Goal: Transaction & Acquisition: Purchase product/service

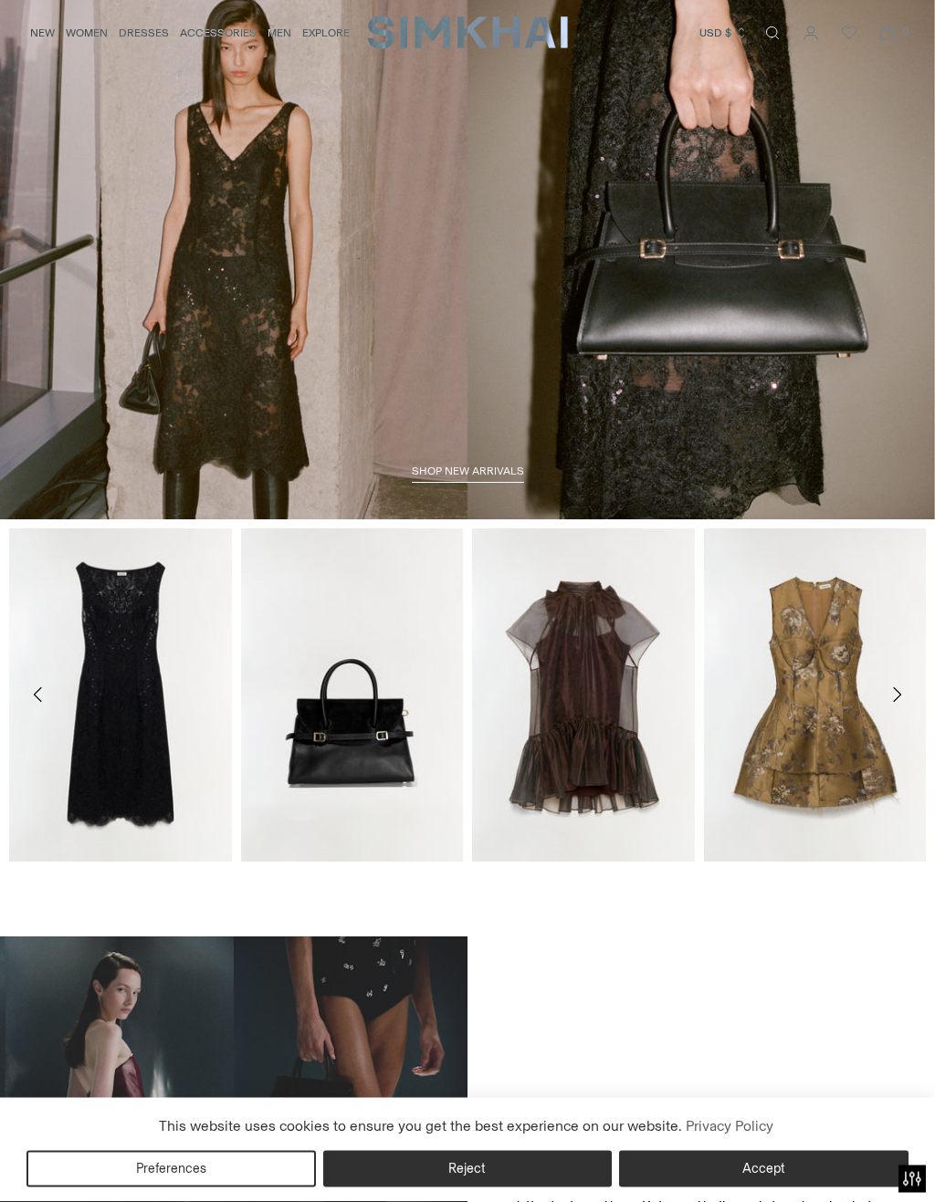
scroll to position [47, 0]
click at [900, 699] on icon "Move to next carousel slide" at bounding box center [896, 695] width 22 height 22
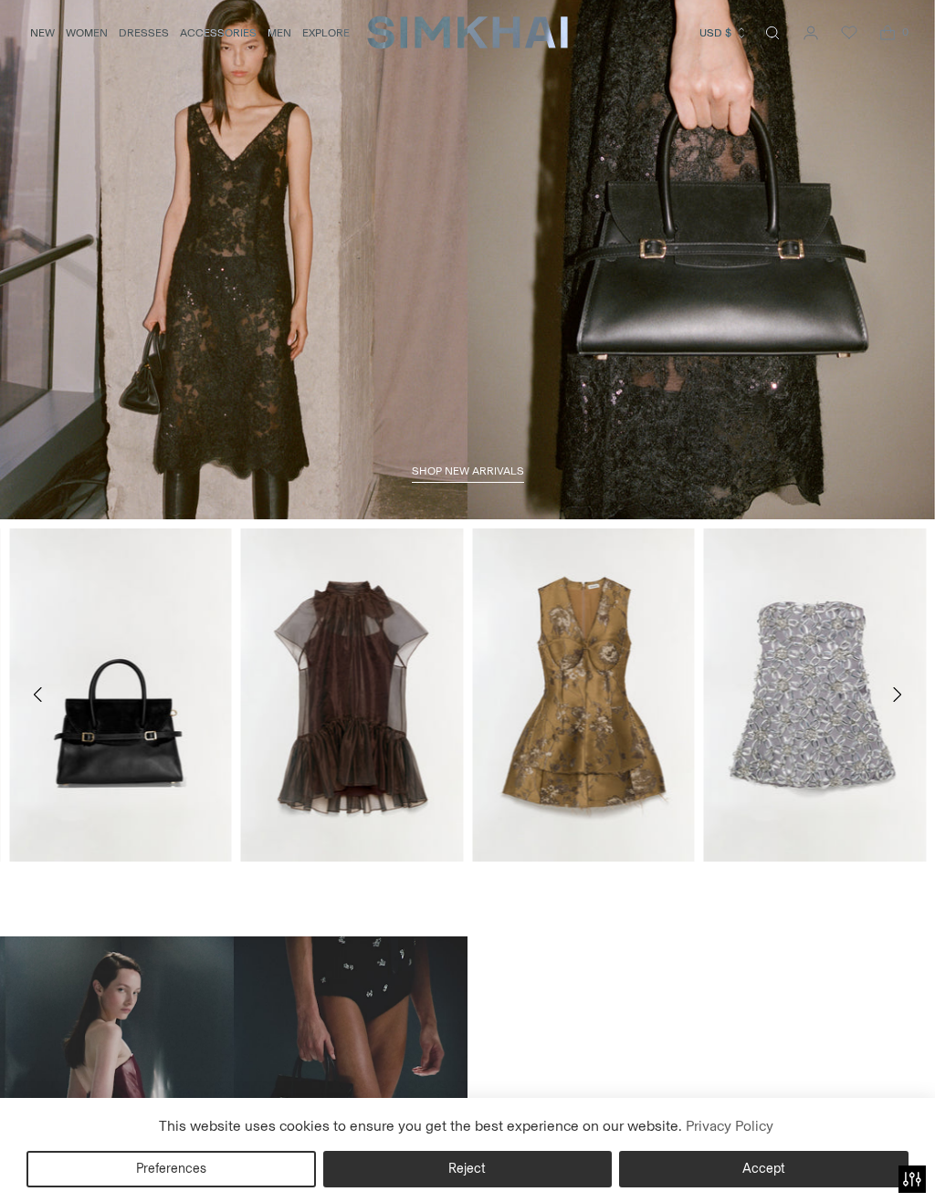
click at [899, 692] on icon "Move to next carousel slide" at bounding box center [896, 695] width 22 height 22
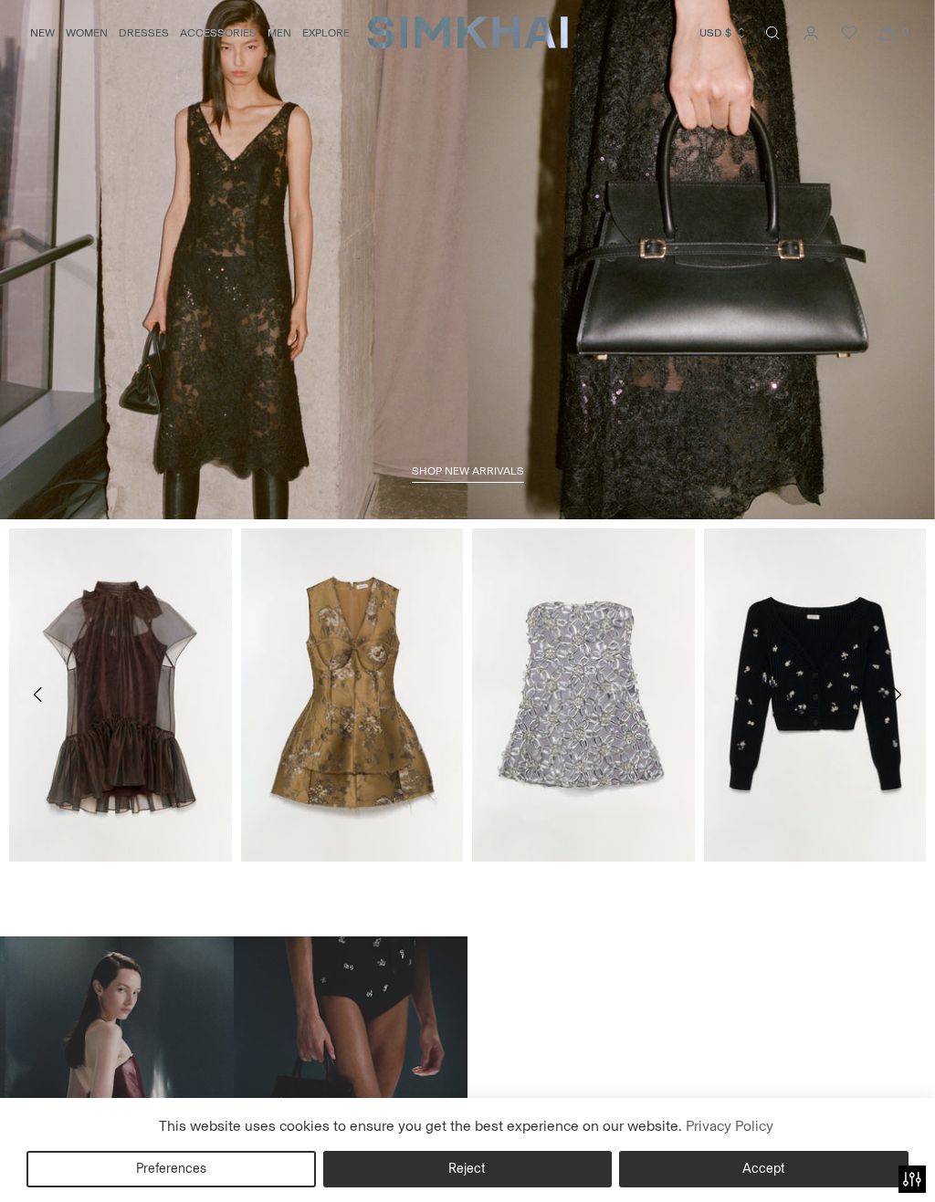
click at [901, 695] on icon "Move to next carousel slide" at bounding box center [897, 694] width 8 height 15
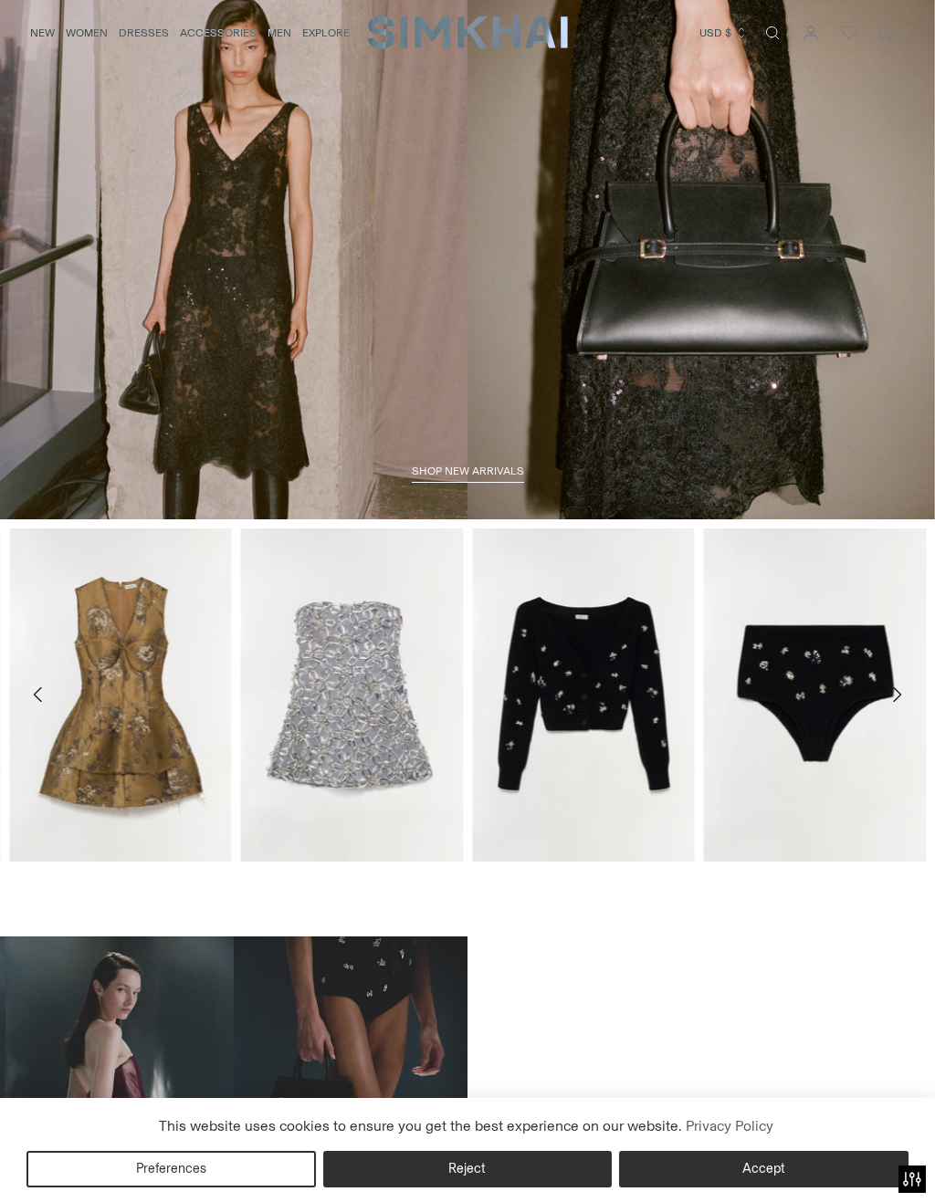
click at [892, 696] on icon "Move to next carousel slide" at bounding box center [896, 695] width 22 height 22
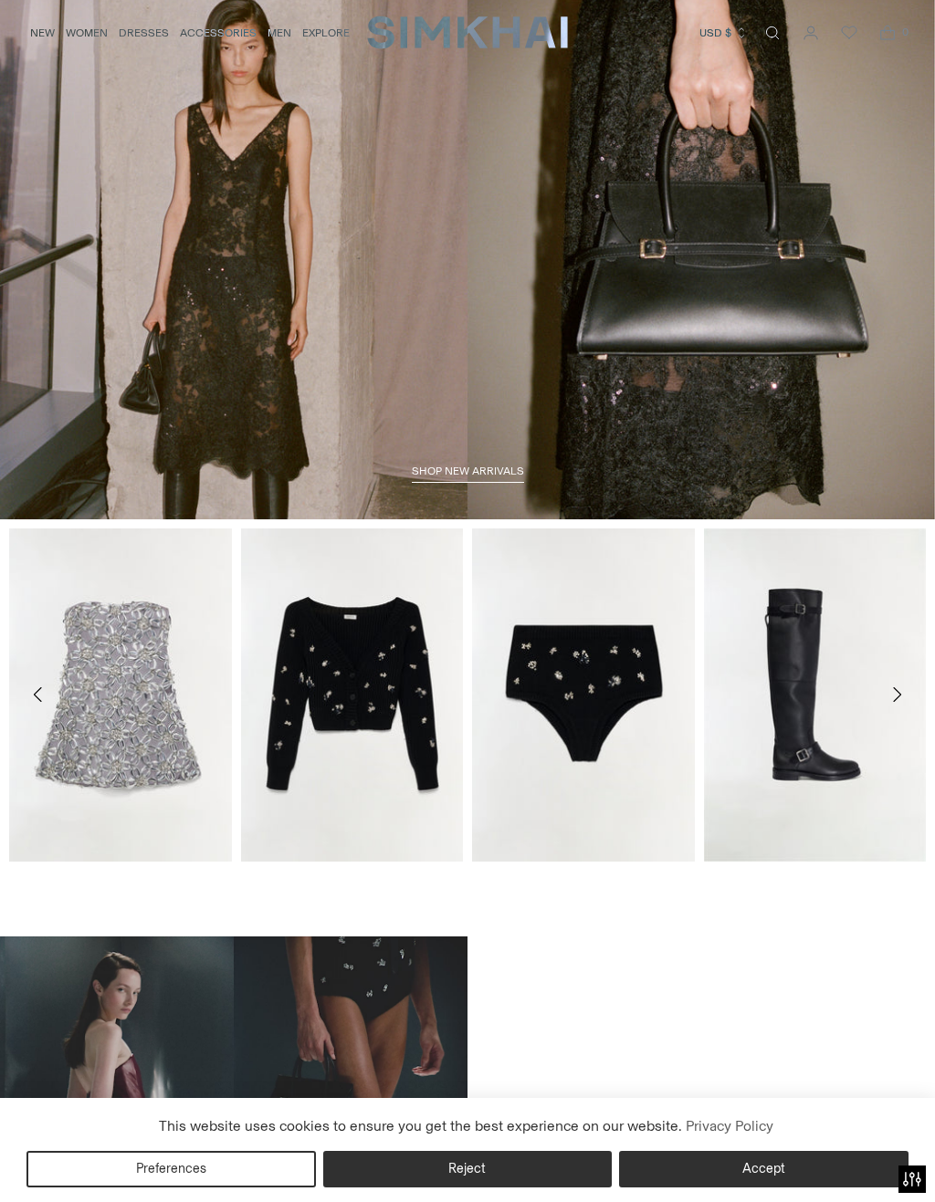
click at [904, 694] on icon "Move to next carousel slide" at bounding box center [896, 695] width 22 height 22
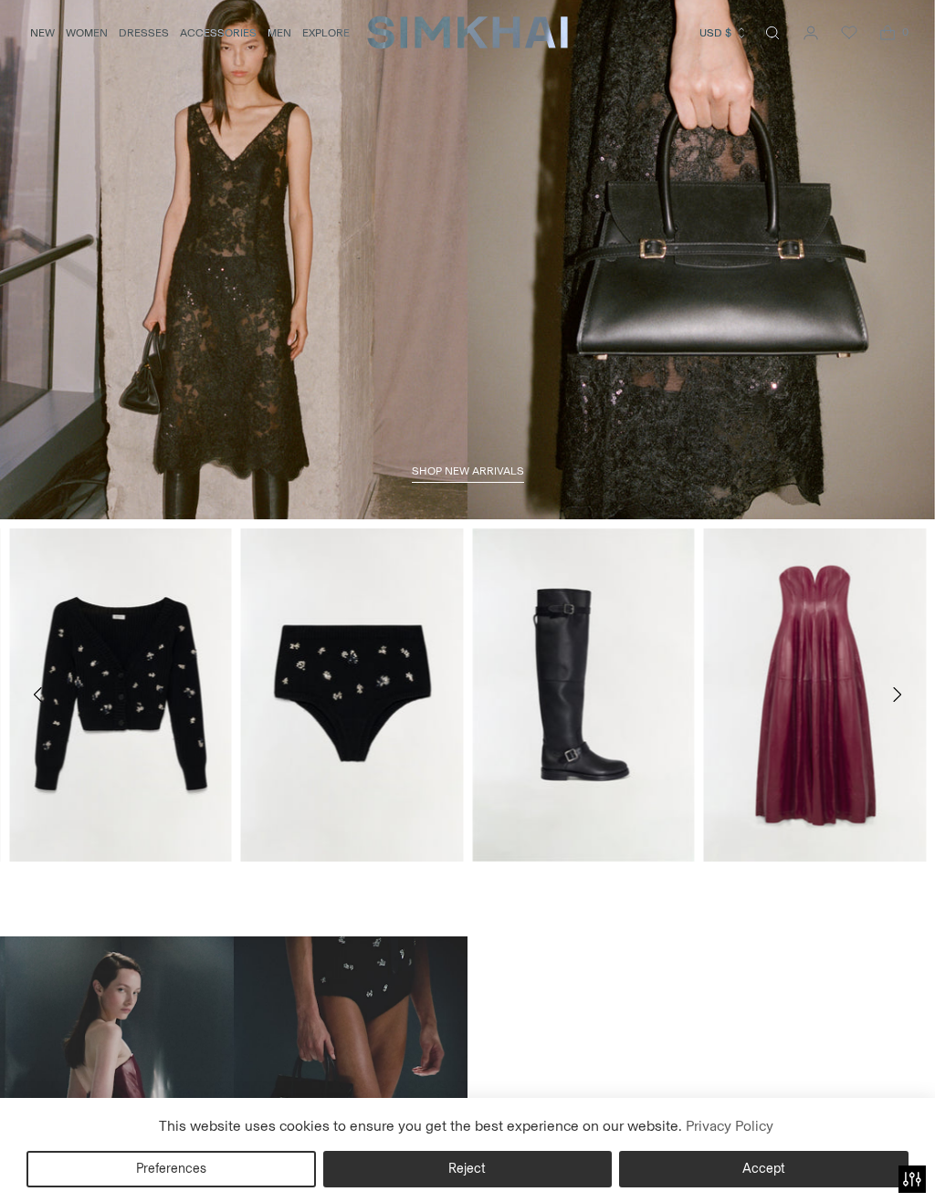
click at [908, 690] on button "Move to next carousel slide" at bounding box center [896, 694] width 40 height 40
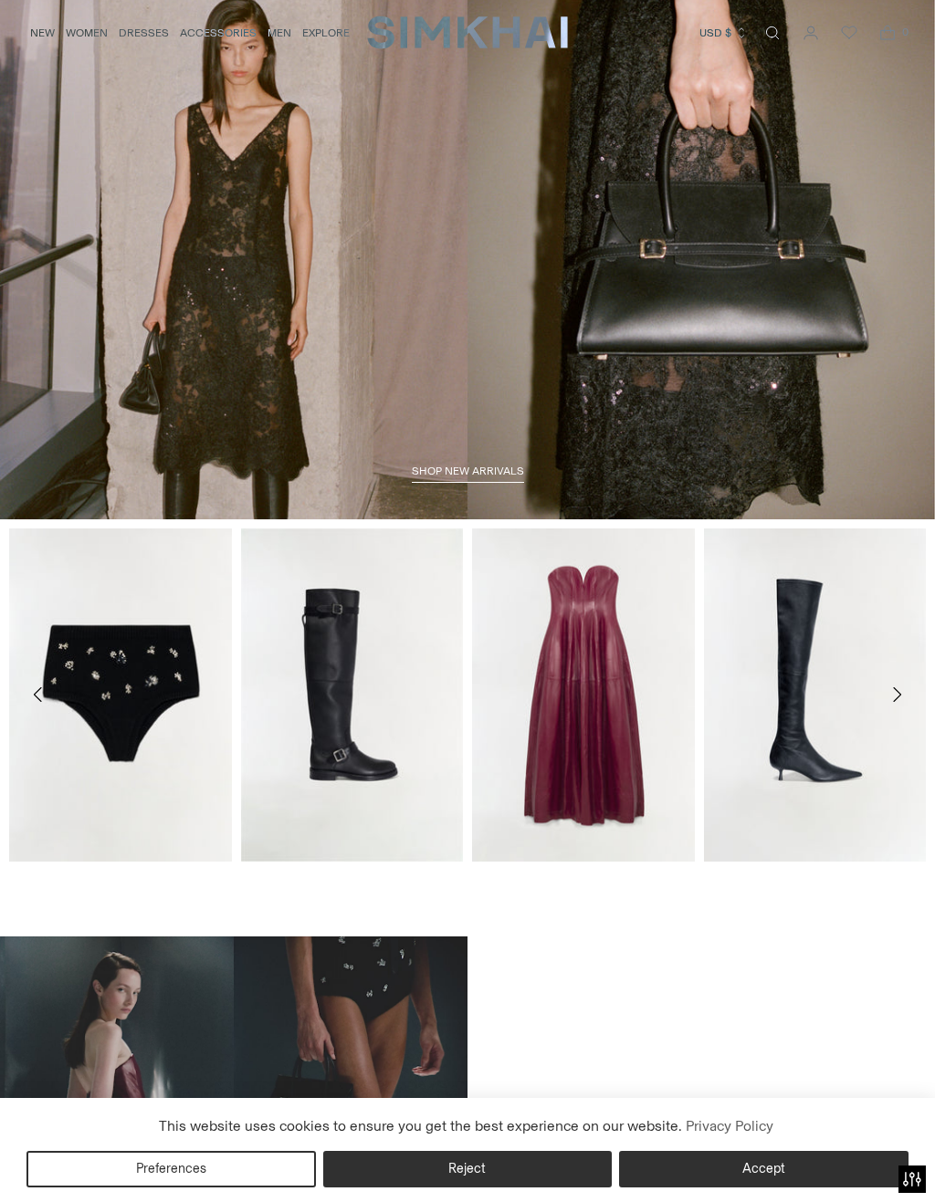
click at [904, 690] on icon "Move to next carousel slide" at bounding box center [896, 695] width 22 height 22
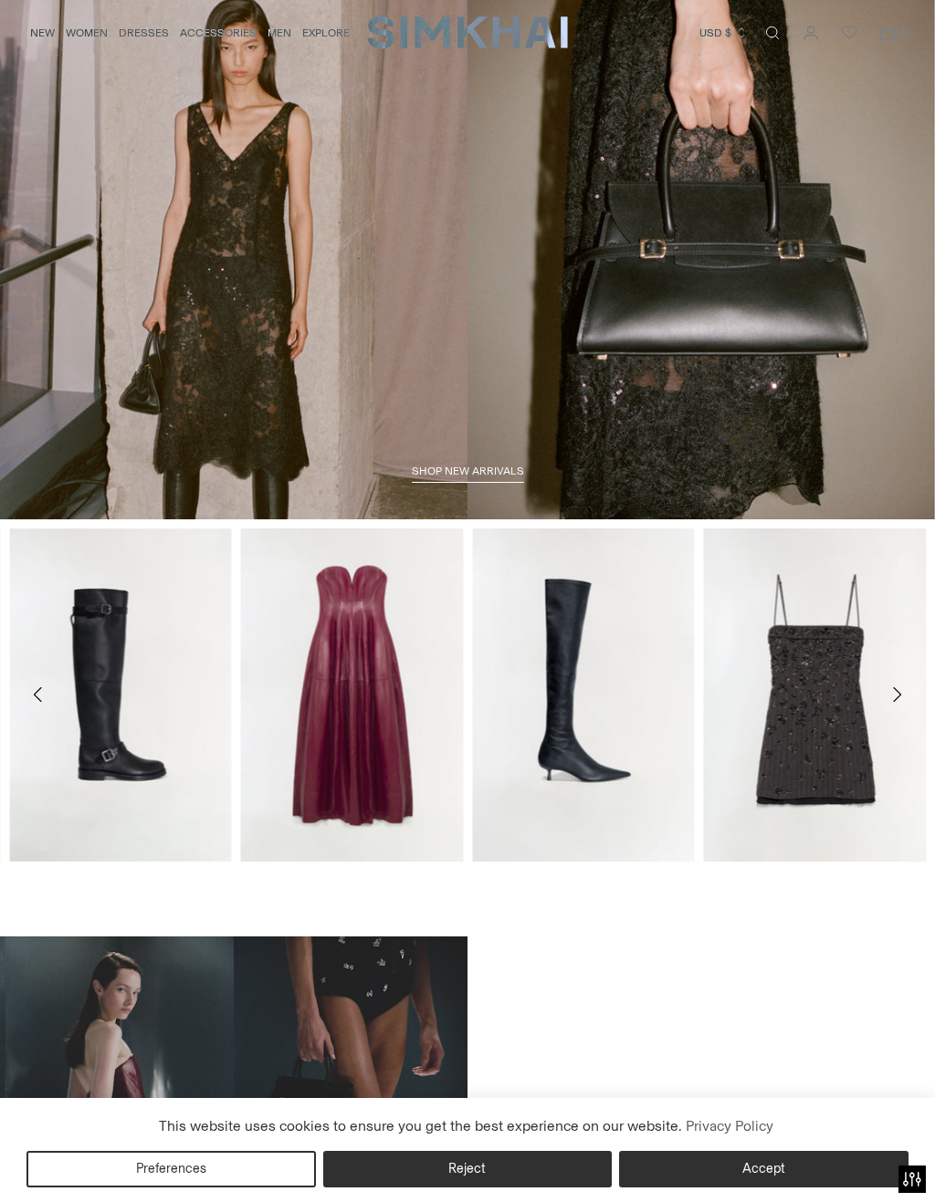
click at [909, 692] on button "Move to next carousel slide" at bounding box center [896, 694] width 40 height 40
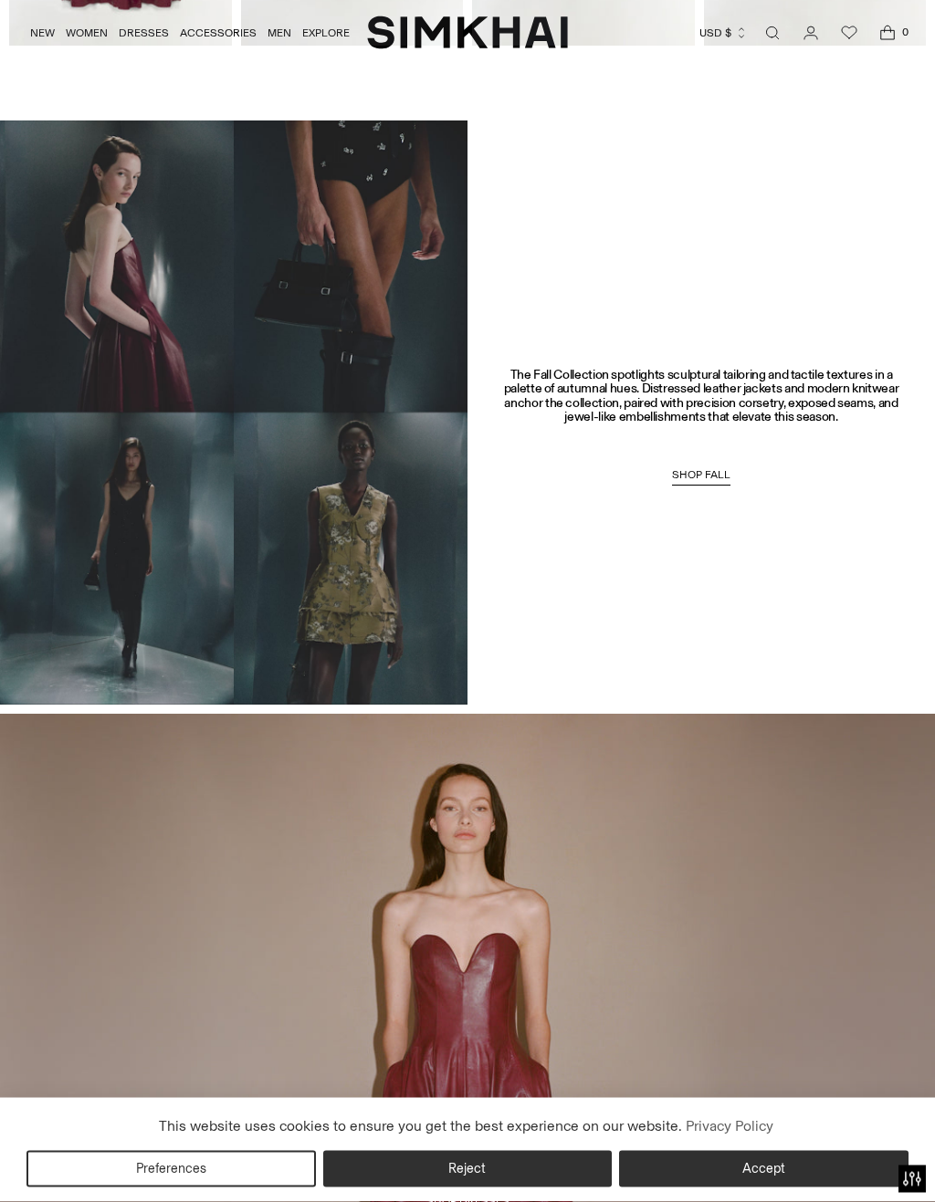
scroll to position [864, 0]
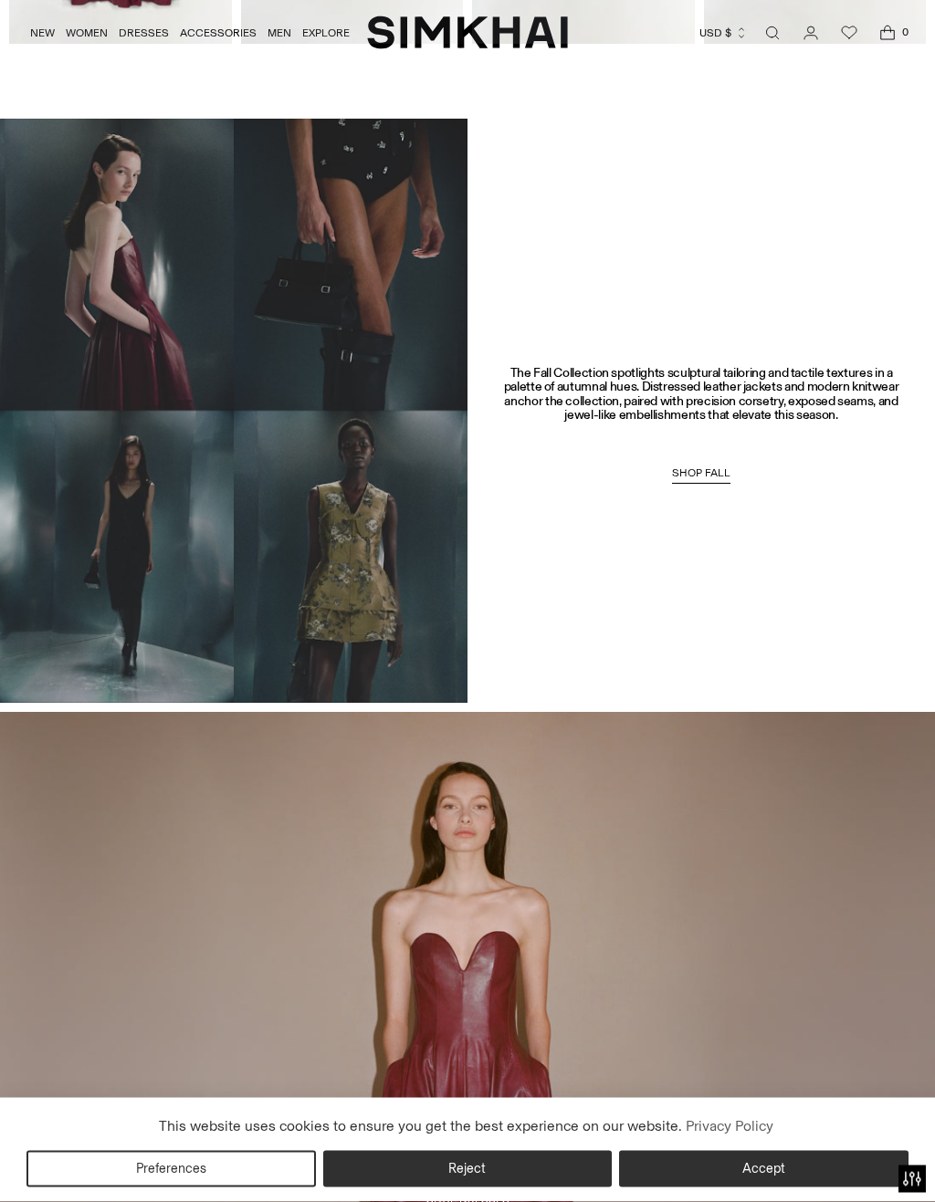
click at [691, 467] on link "SHOP FALL" at bounding box center [701, 476] width 58 height 18
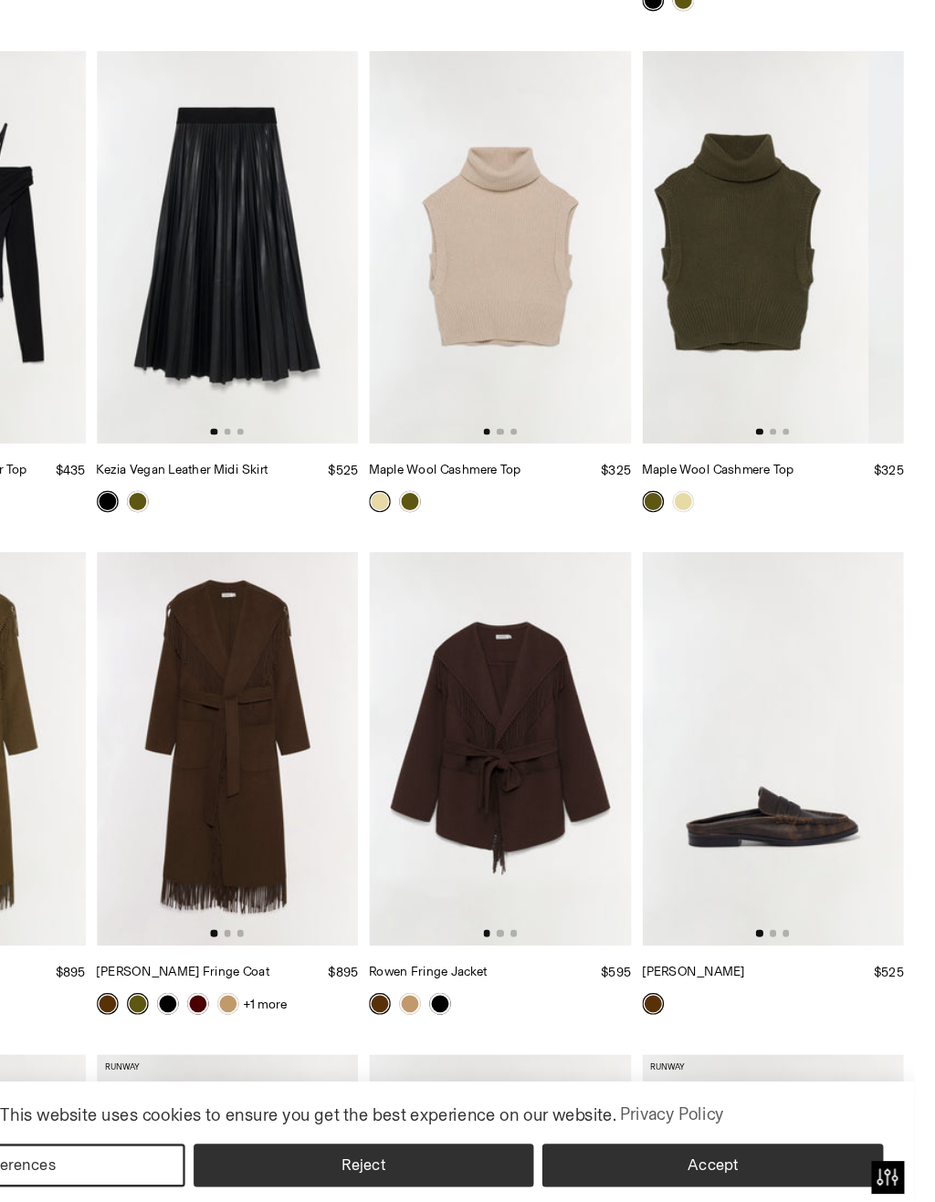
scroll to position [16376, 0]
